Goal: Check status: Check status

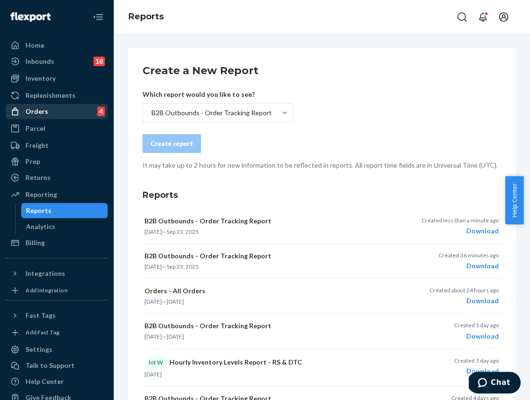
click at [45, 112] on div "Orders" at bounding box center [37, 111] width 23 height 9
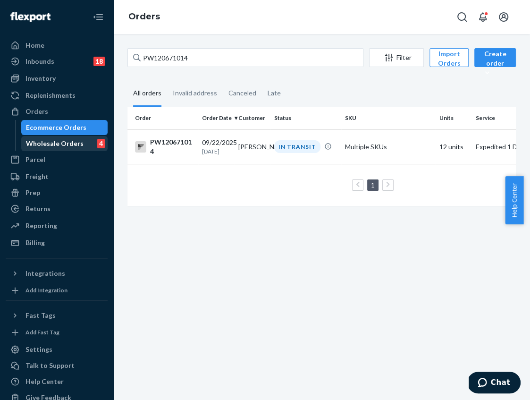
click at [51, 139] on div "Wholesale Orders" at bounding box center [55, 143] width 58 height 9
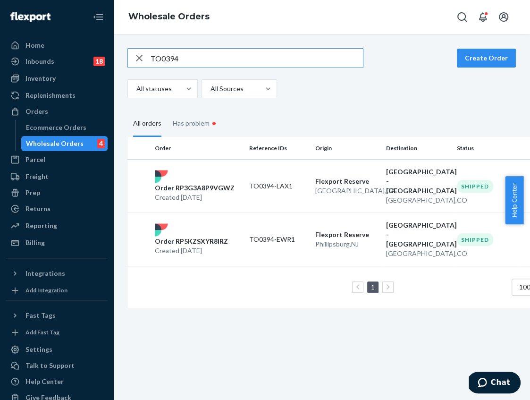
click at [201, 58] on input "TO0394" at bounding box center [257, 58] width 213 height 19
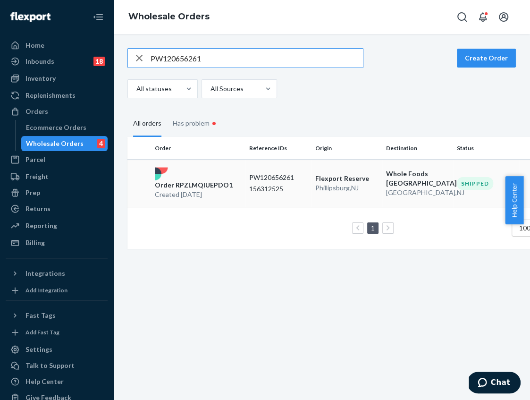
type input "PW120656261"
click at [235, 187] on div "Order RPZLMQIUEPDO1 Created [DATE]" at bounding box center [198, 183] width 94 height 32
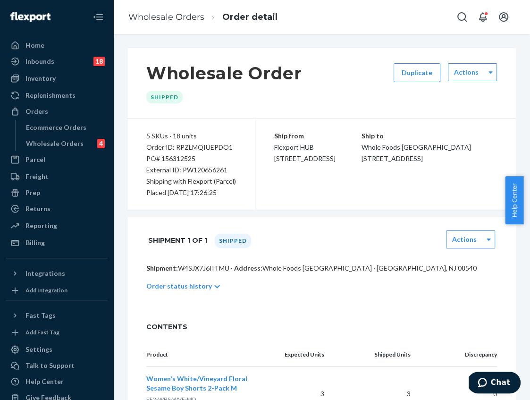
click at [197, 282] on p "Order status history" at bounding box center [179, 286] width 66 height 9
